Goal: Transaction & Acquisition: Purchase product/service

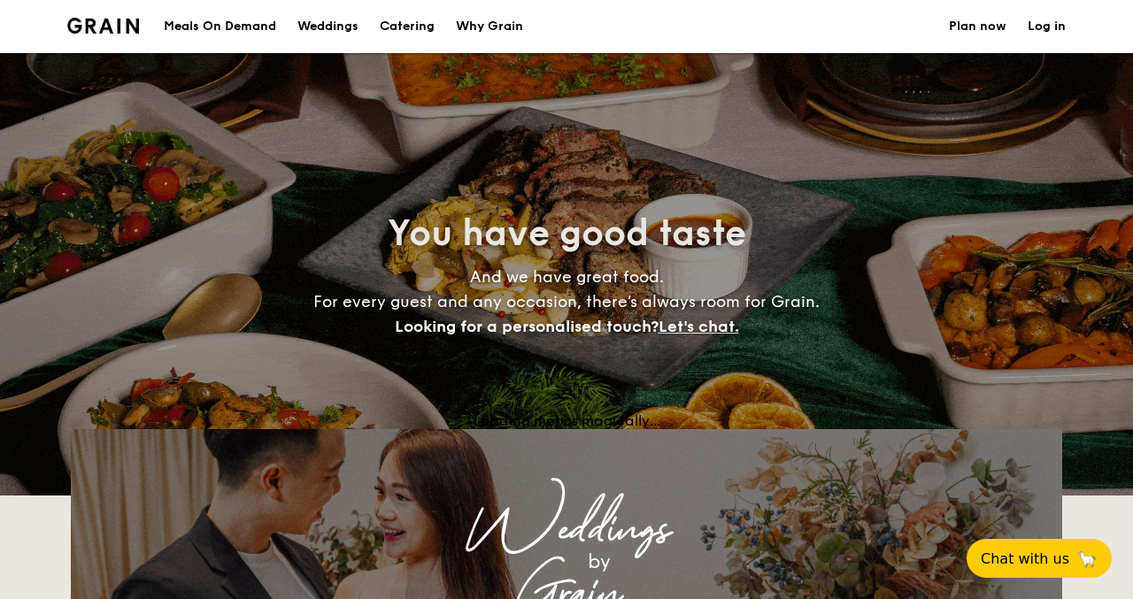
select select
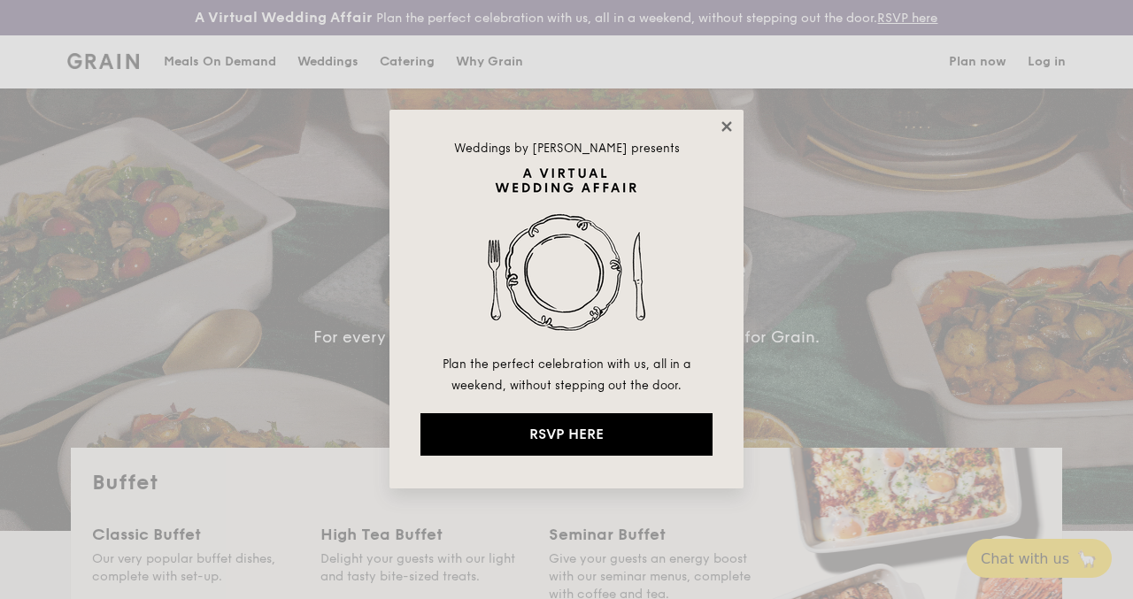
click at [722, 130] on icon at bounding box center [726, 126] width 10 height 10
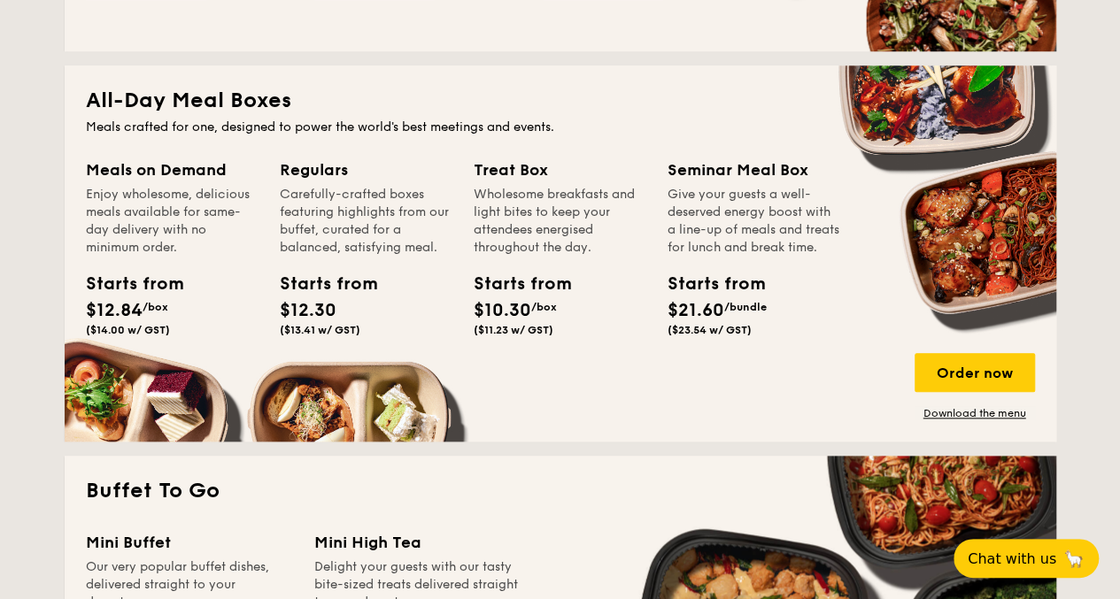
scroll to position [797, 0]
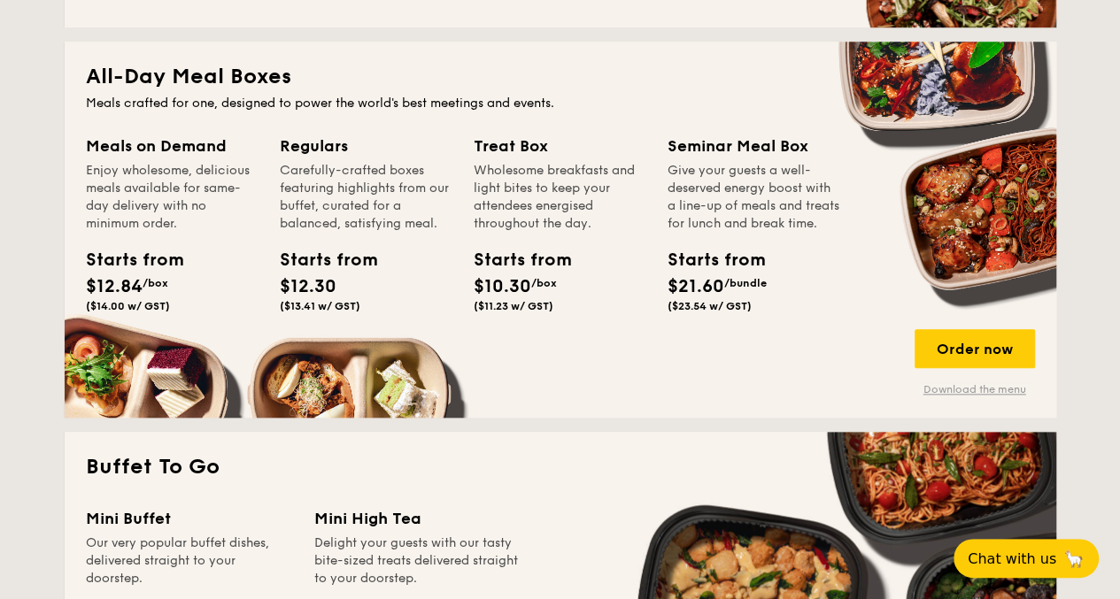
click at [995, 397] on link "Download the menu" at bounding box center [974, 389] width 120 height 14
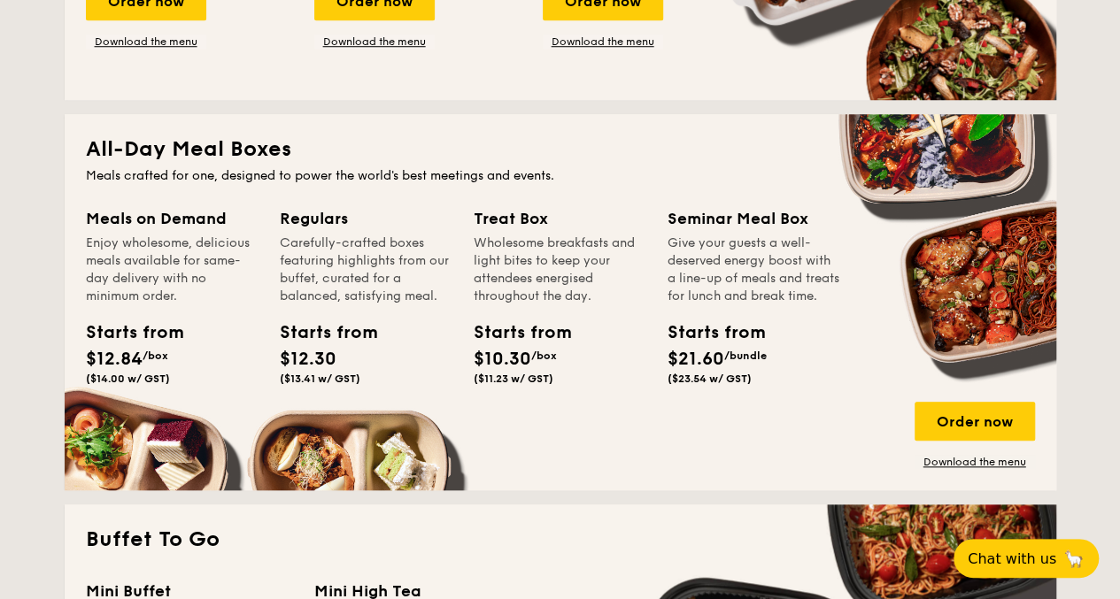
scroll to position [708, 0]
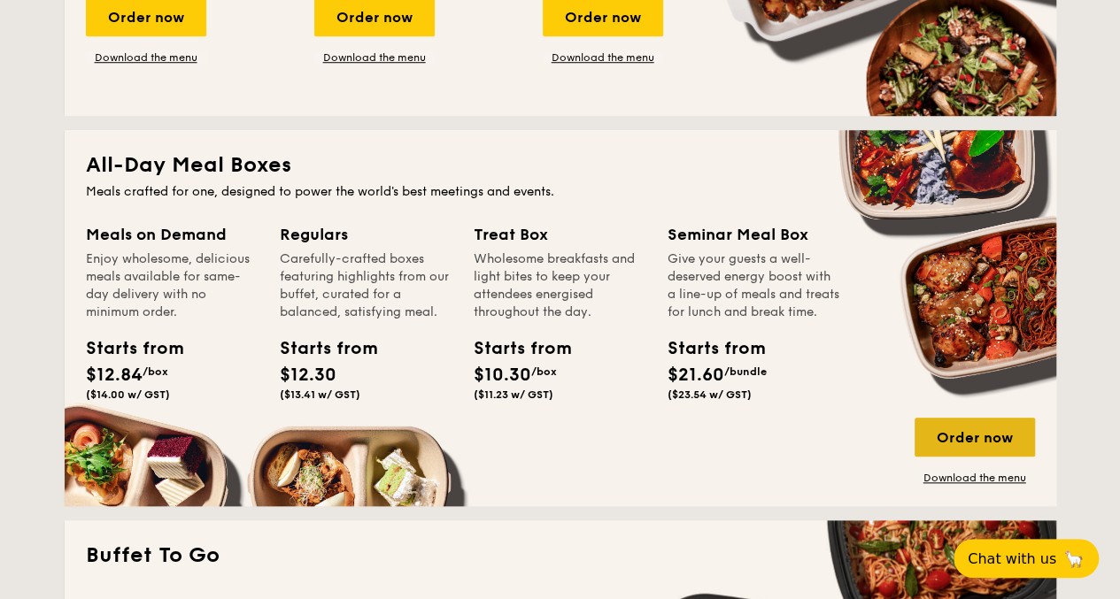
click at [982, 449] on div "Order now" at bounding box center [974, 437] width 120 height 39
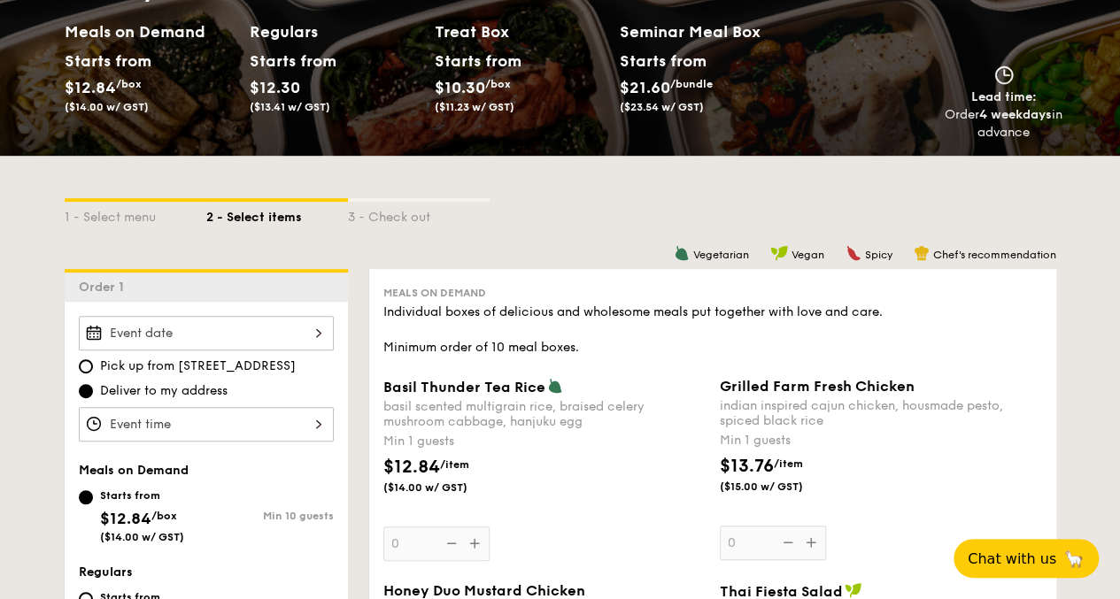
select select
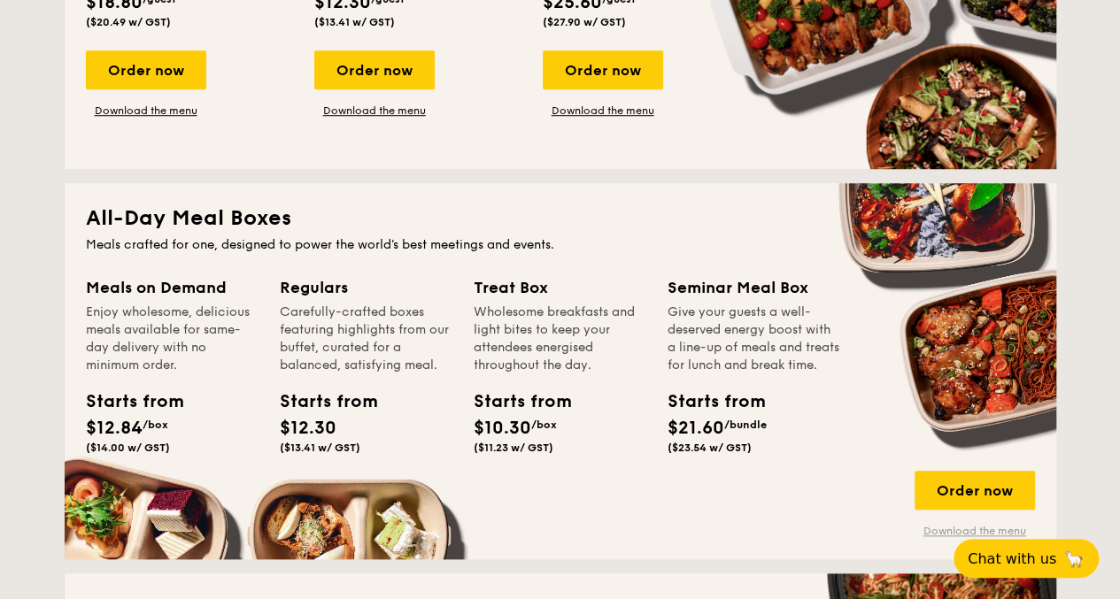
scroll to position [709, 0]
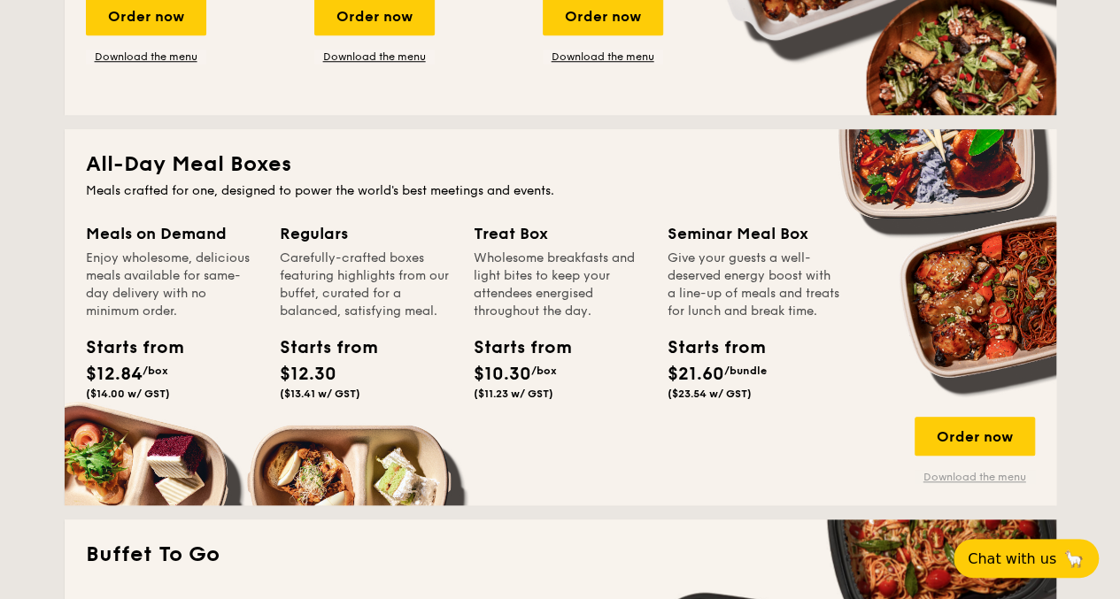
click at [959, 498] on div "All-Day Meal Boxes Meals crafted for one, designed to power the world's best me…" at bounding box center [560, 317] width 991 height 376
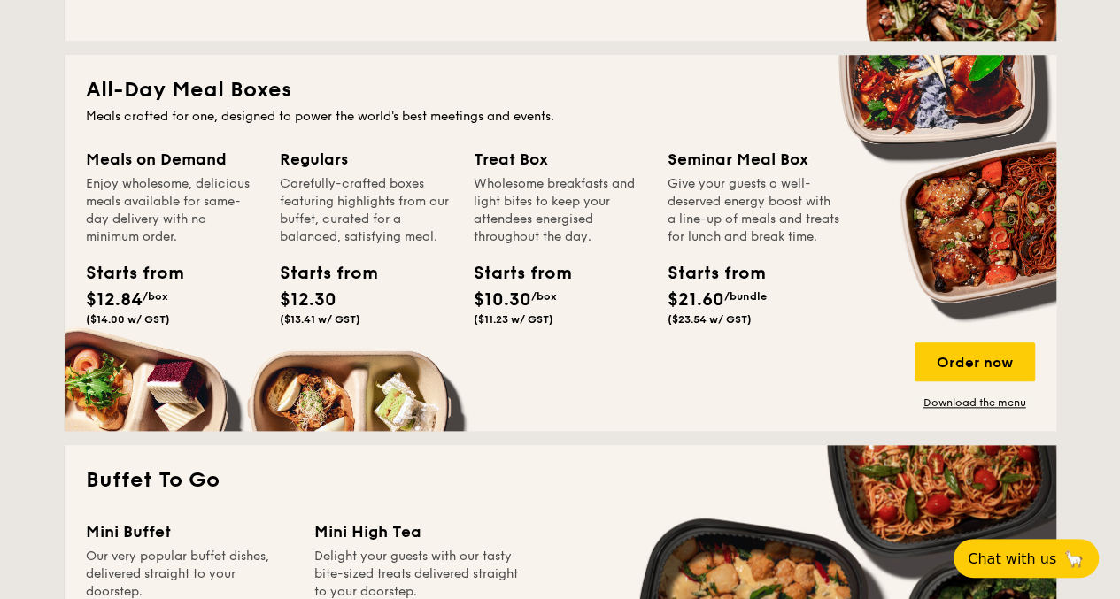
scroll to position [886, 0]
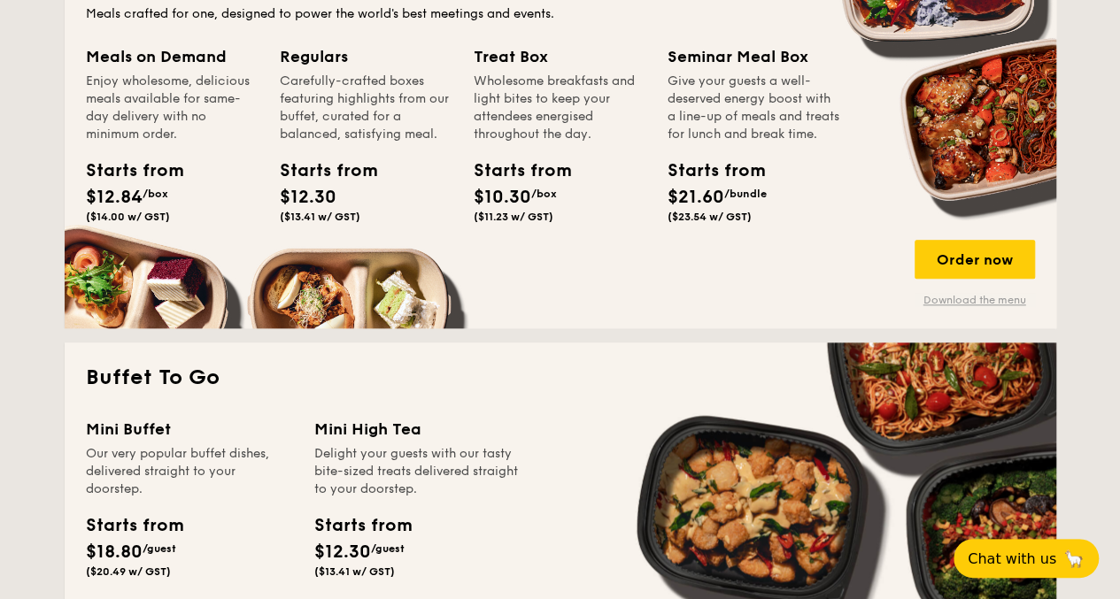
click at [986, 307] on link "Download the menu" at bounding box center [974, 300] width 120 height 14
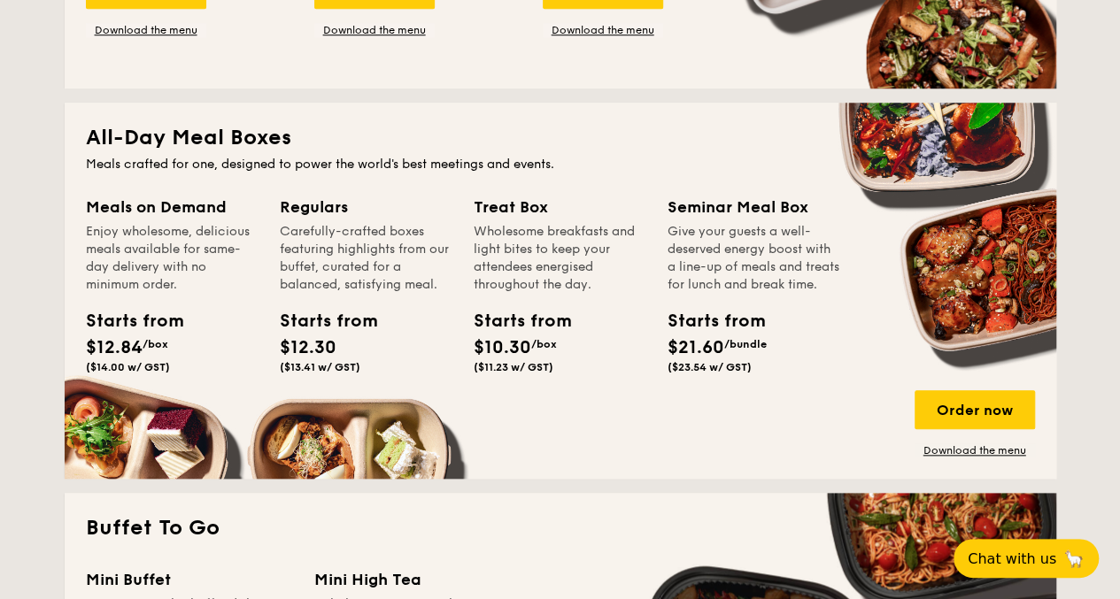
scroll to position [708, 0]
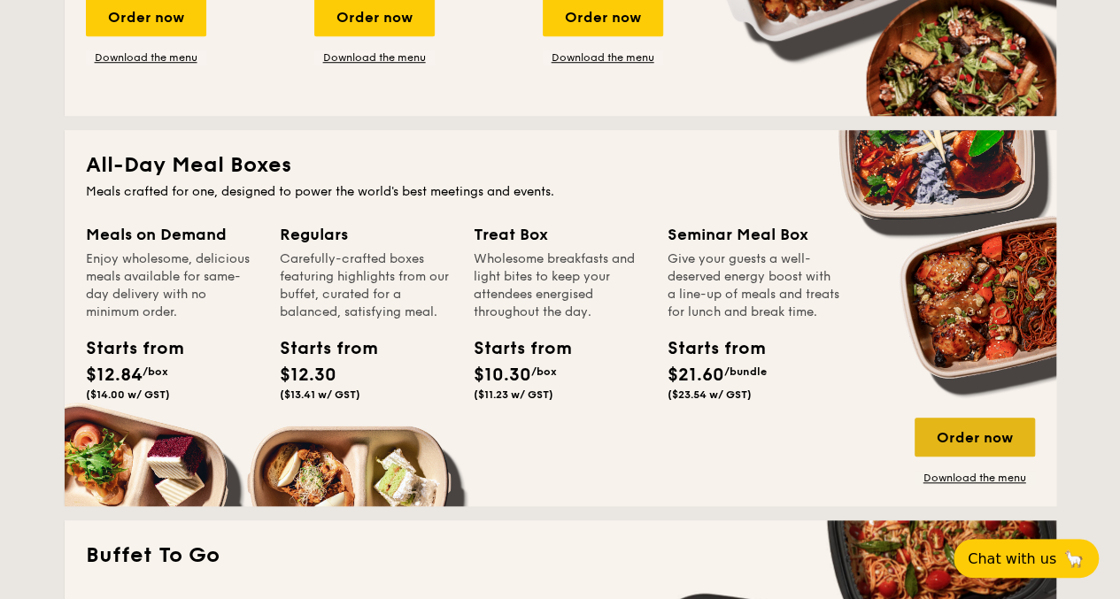
click at [991, 457] on div "Order now" at bounding box center [974, 437] width 120 height 39
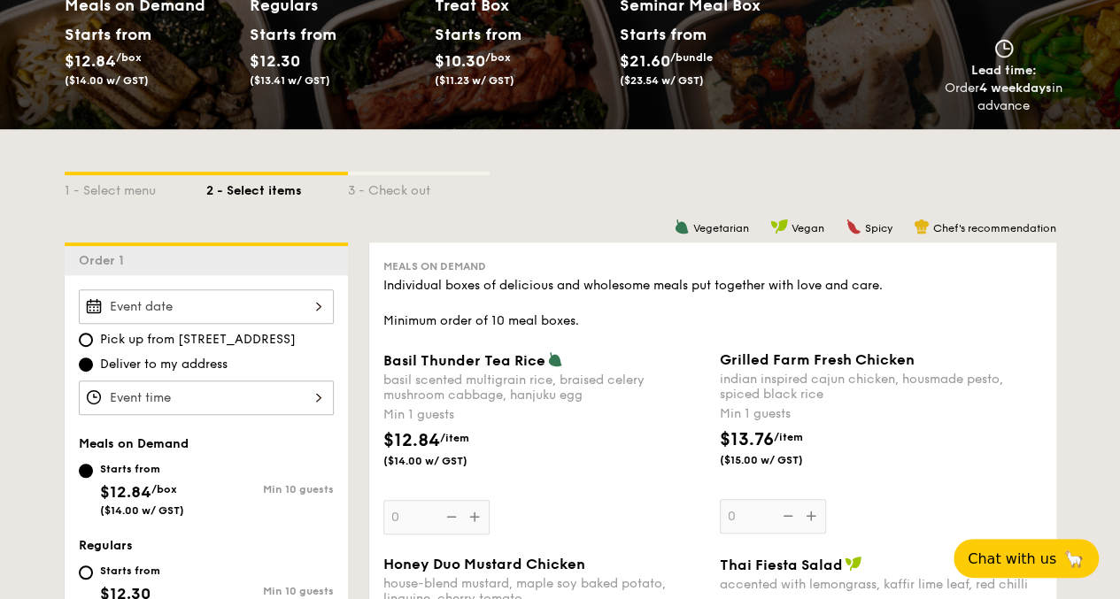
scroll to position [443, 0]
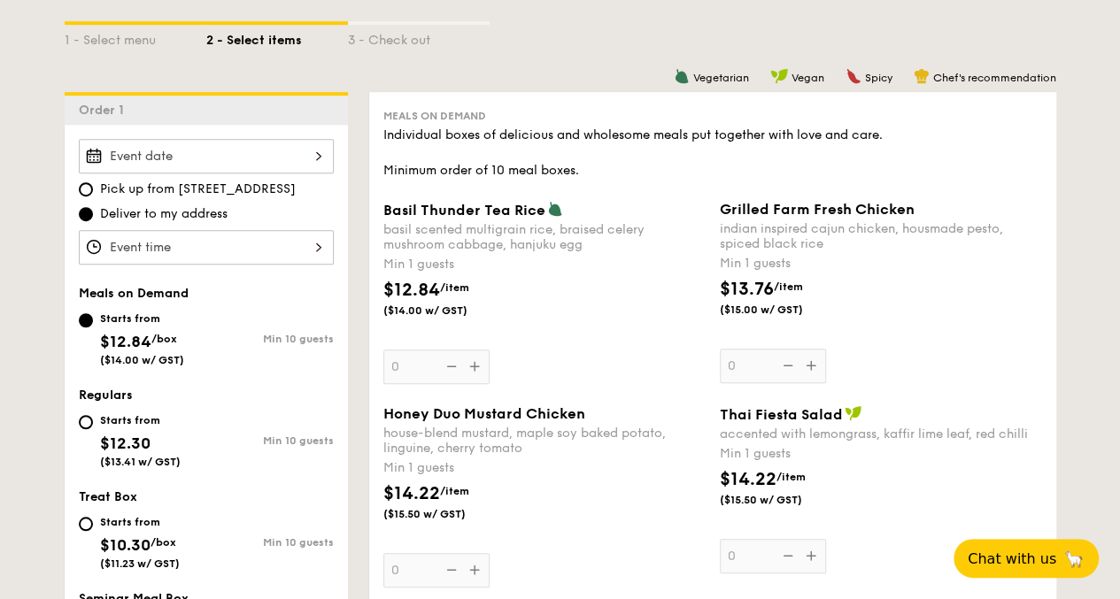
click at [265, 167] on div at bounding box center [206, 156] width 255 height 35
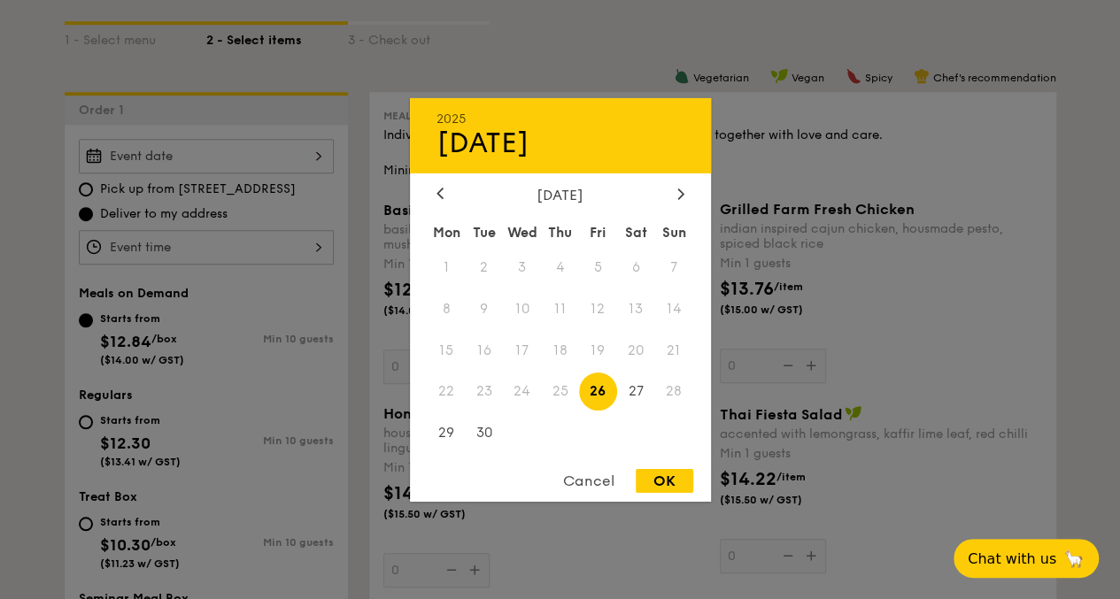
click at [602, 395] on span "26" at bounding box center [598, 392] width 38 height 38
click at [679, 486] on div "OK" at bounding box center [664, 481] width 58 height 24
type input "[DATE]"
